Goal: Transaction & Acquisition: Purchase product/service

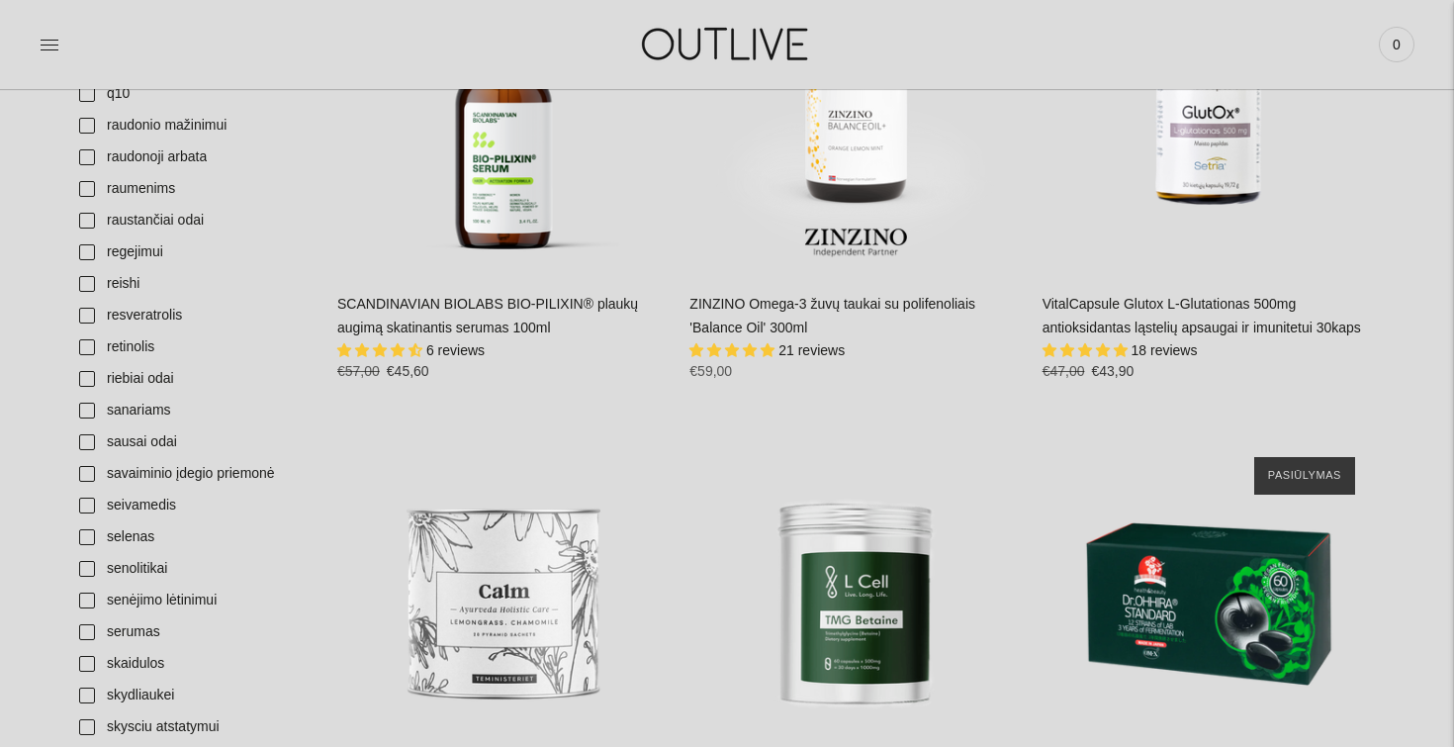
scroll to position [5903, 0]
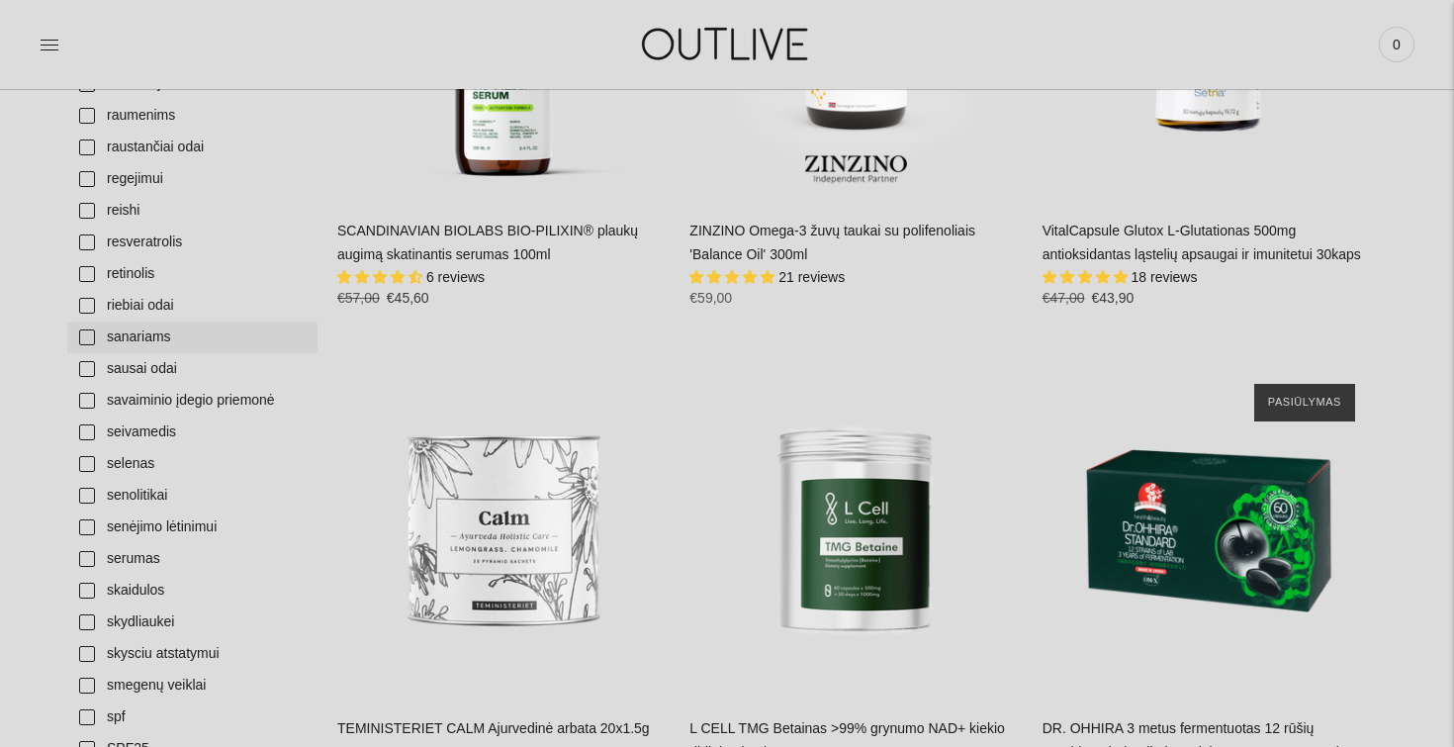
click at [96, 339] on link "sanariams" at bounding box center [192, 337] width 250 height 32
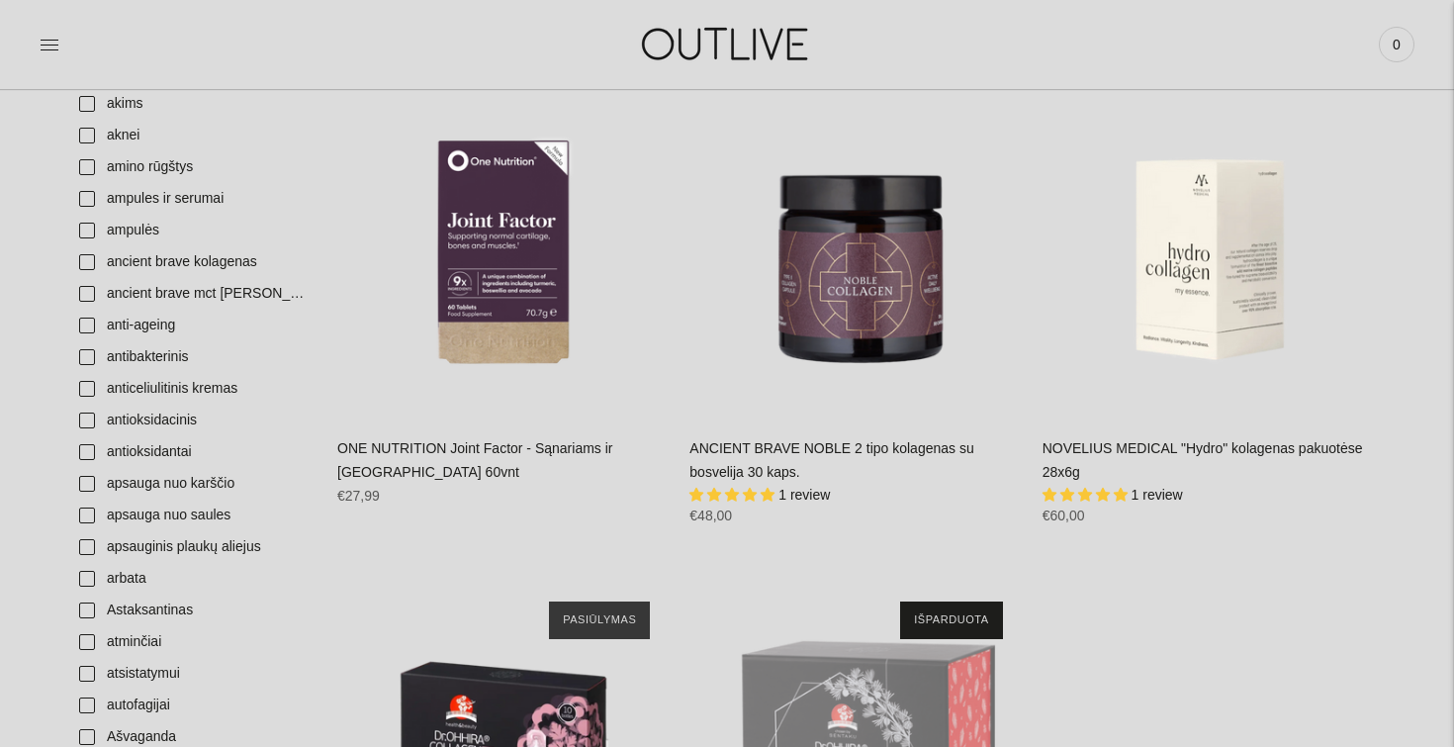
scroll to position [198, 0]
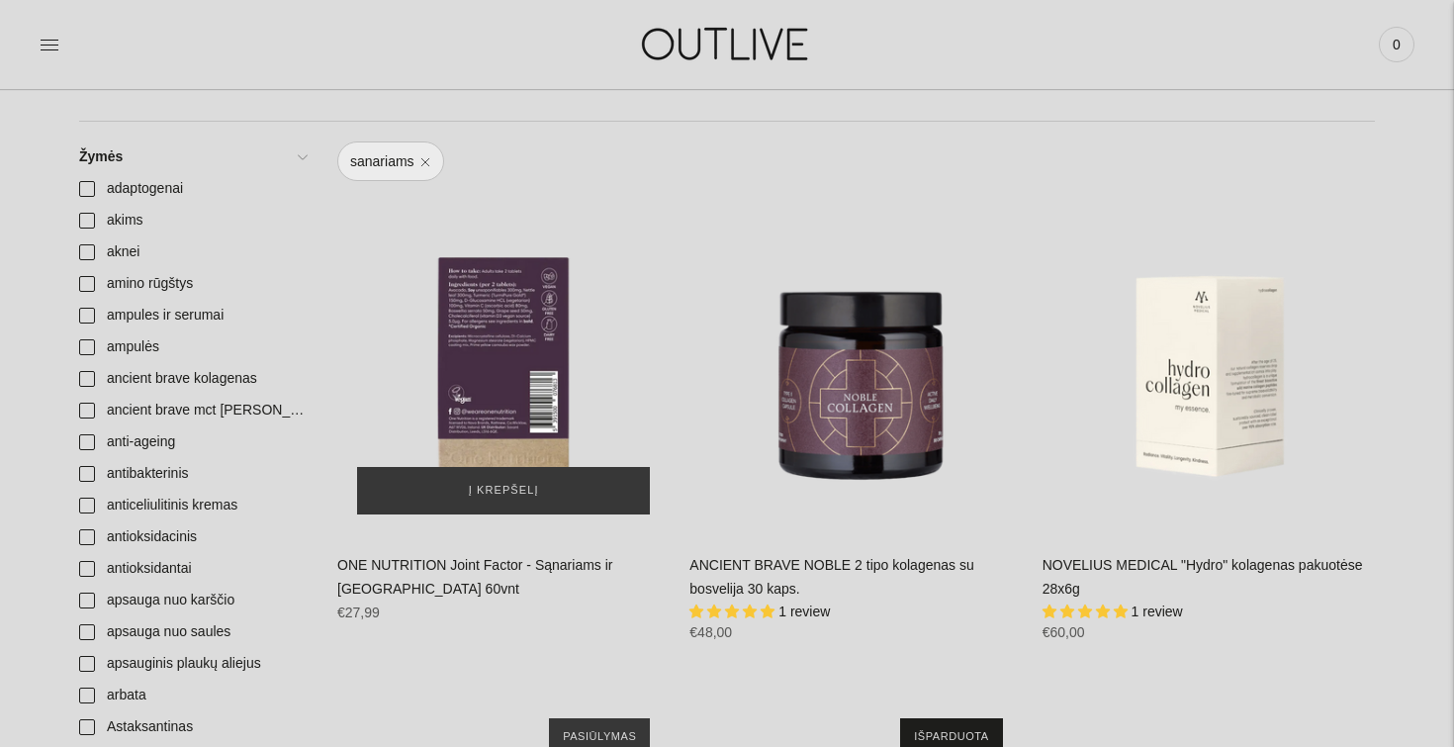
click at [517, 377] on div "ONE NUTRITION Joint Factor - Sąnariams ir Kaulams 60vnt\a" at bounding box center [503, 367] width 332 height 332
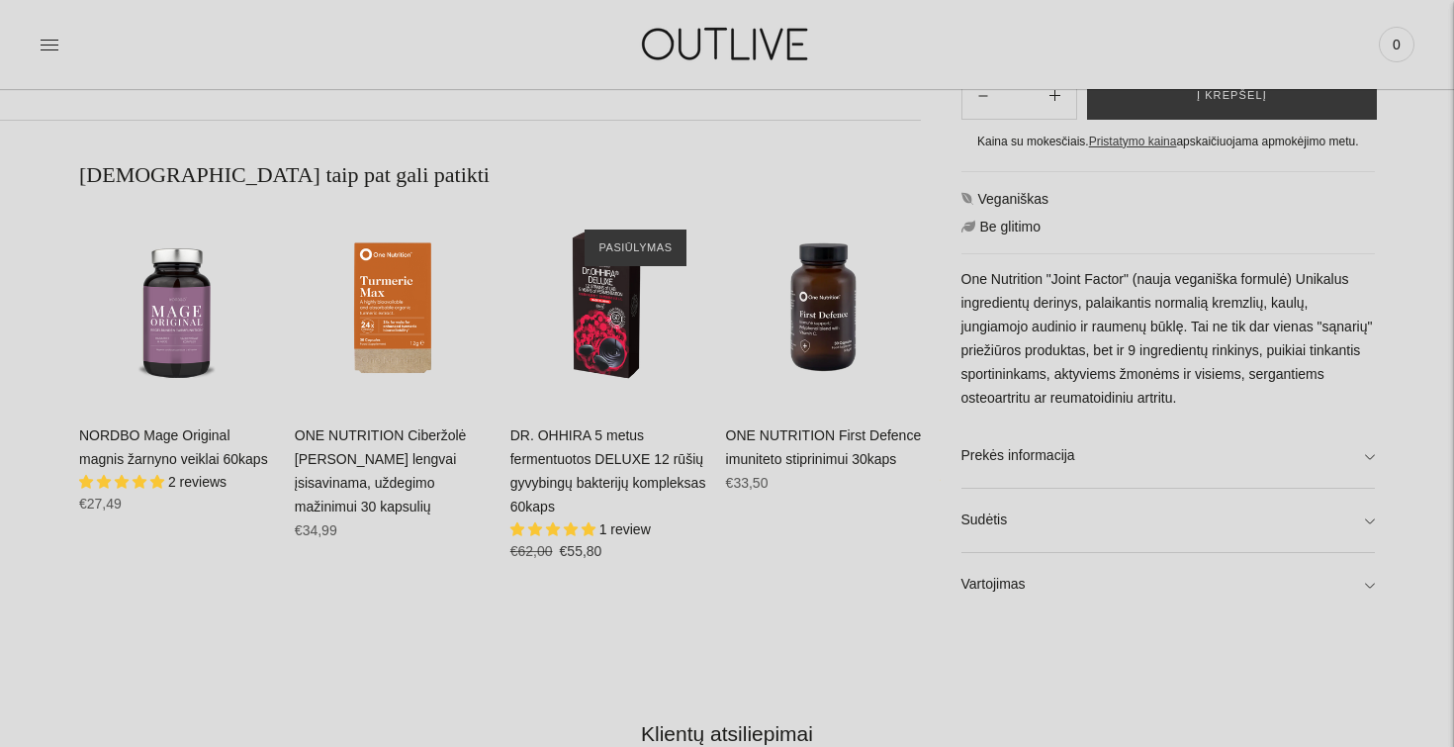
scroll to position [1161, 0]
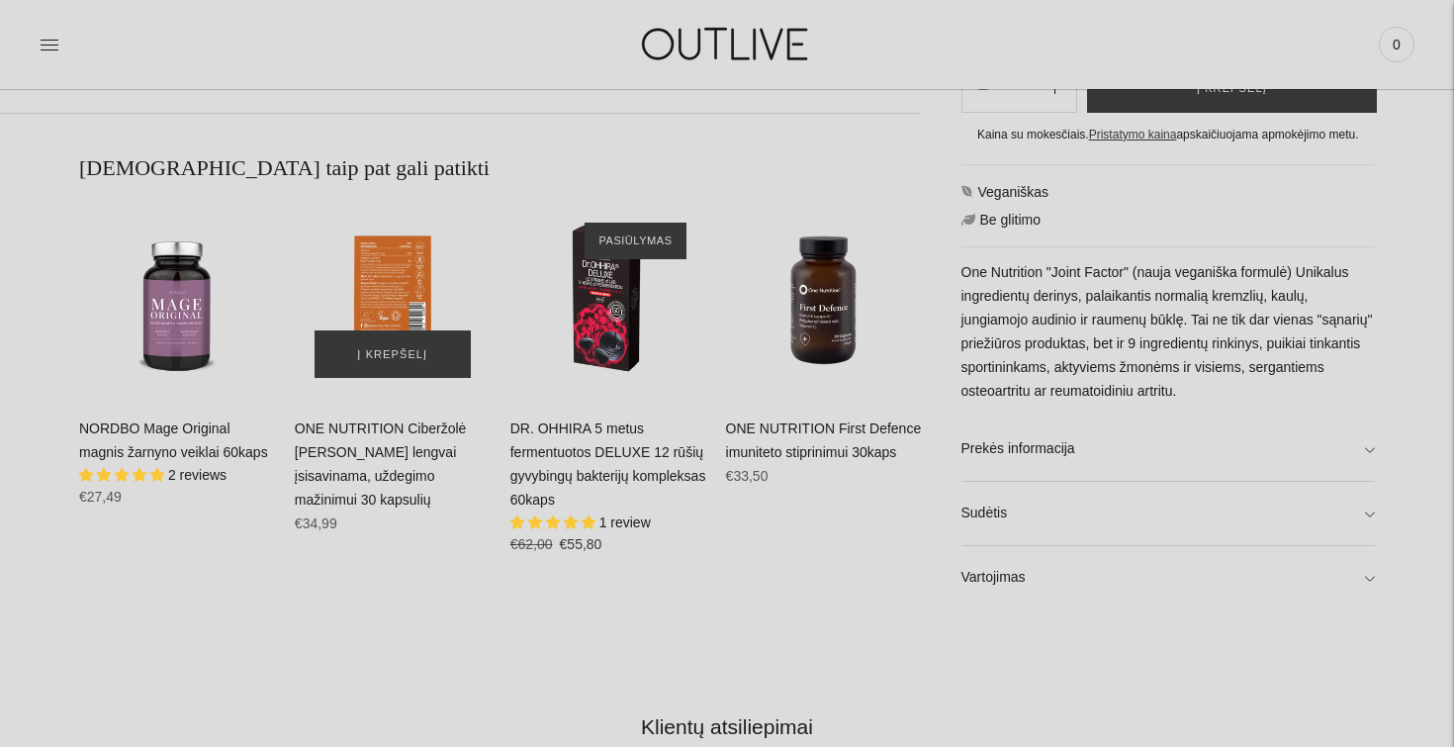
click at [404, 299] on div "ONE NUTRITION Ciberžolė Max Kurkuminas lengvai įsisavinama, uždegimo mažinimui …" at bounding box center [393, 301] width 196 height 196
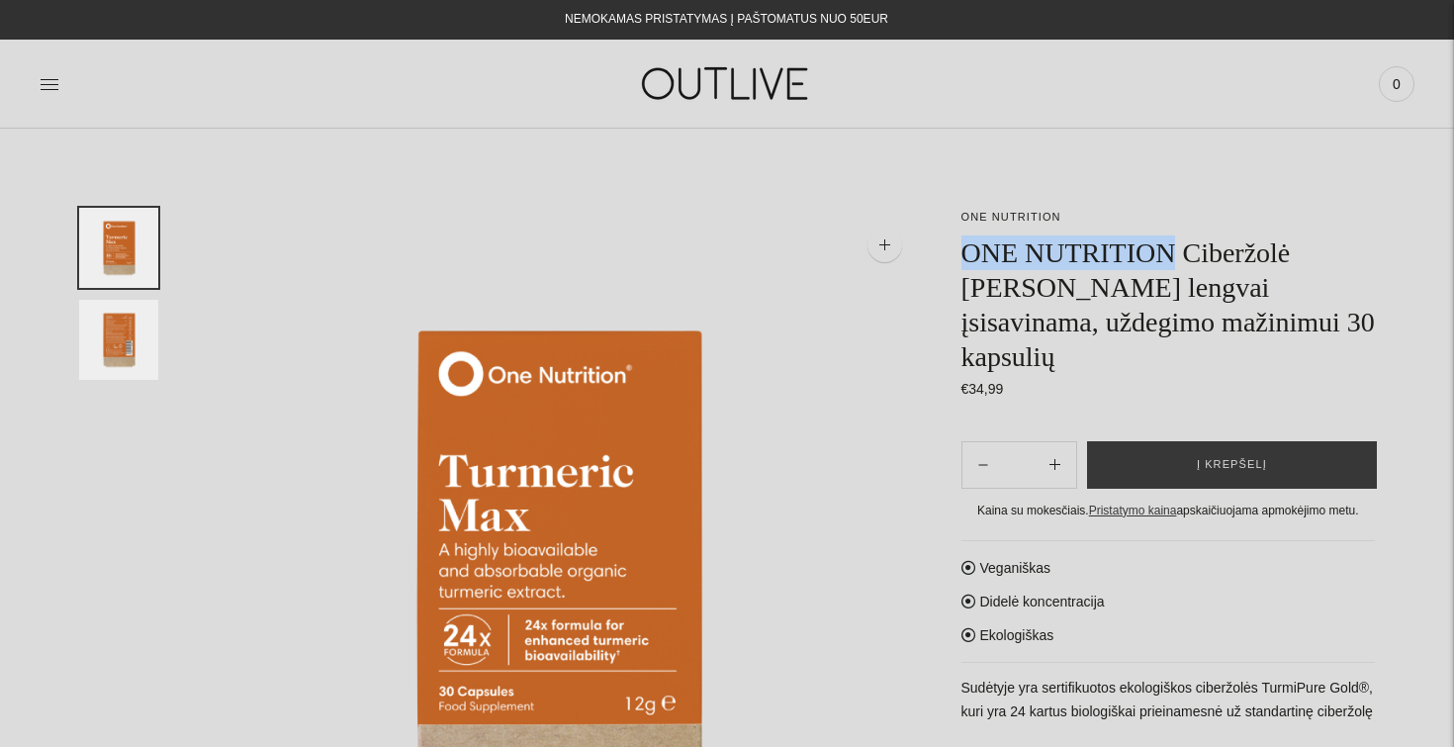
drag, startPoint x: 955, startPoint y: 249, endPoint x: 1194, endPoint y: 251, distance: 239.3
copy h1 "ONE NUTRITION"
